Goal: Information Seeking & Learning: Stay updated

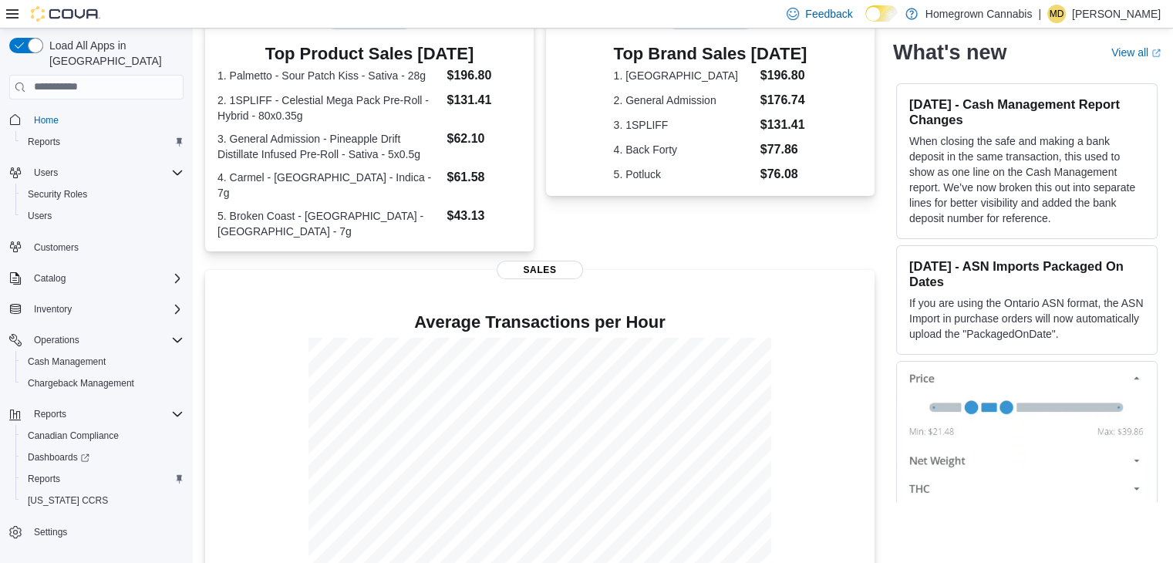
scroll to position [335, 0]
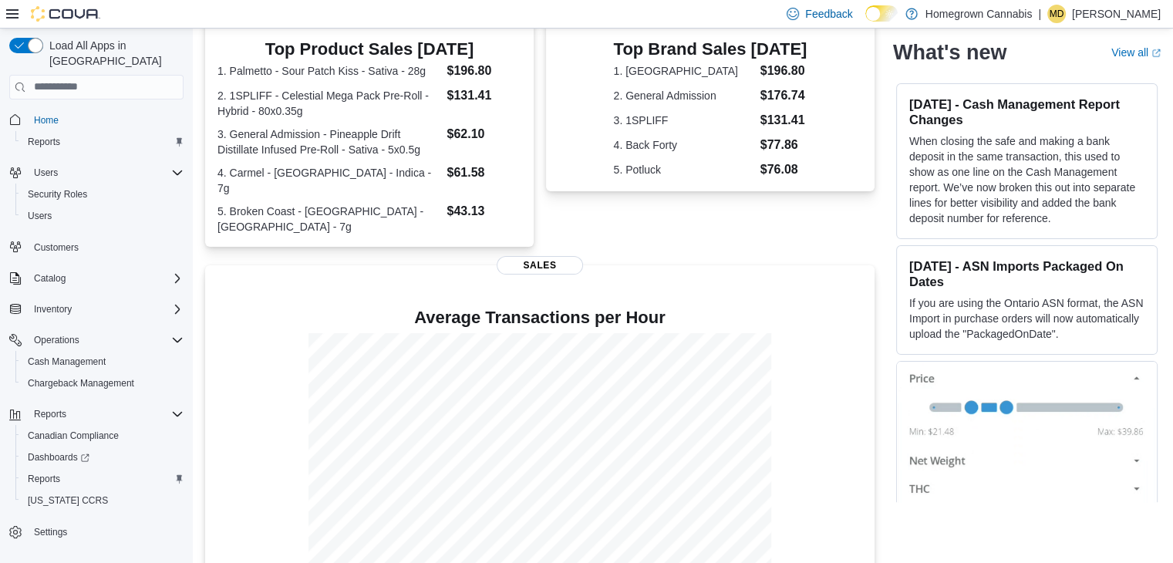
click at [1160, 411] on div "Sept 17, 2025 - Product Filtering in Beta in v1.32 Finding the right product in…" at bounding box center [1027, 546] width 268 height 377
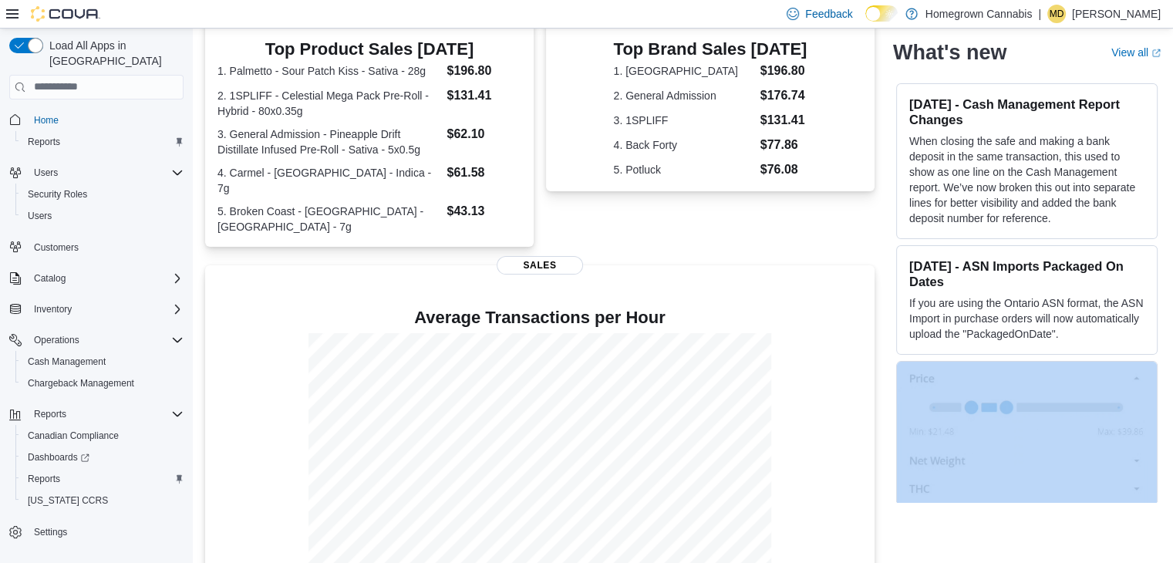
click at [1160, 411] on div "Sept 17, 2025 - Product Filtering in Beta in v1.32 Finding the right product in…" at bounding box center [1027, 546] width 268 height 377
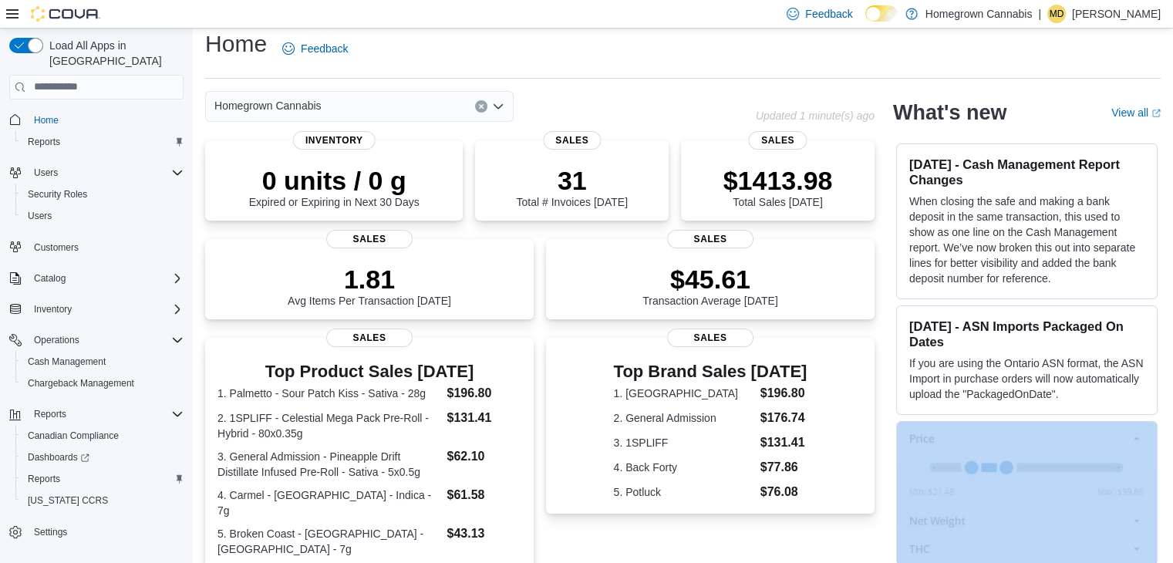
scroll to position [0, 0]
